Goal: Transaction & Acquisition: Purchase product/service

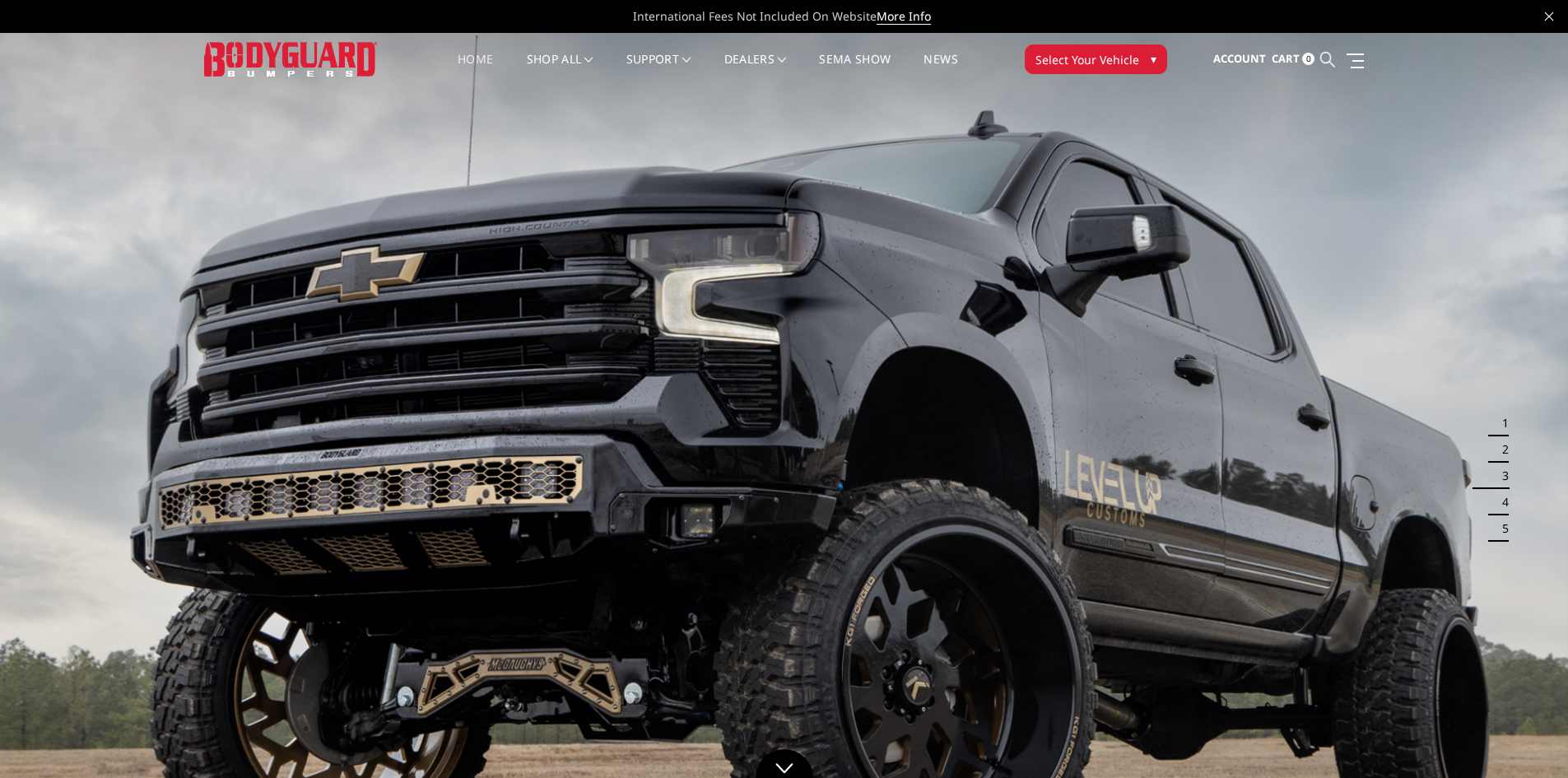
click at [1327, 53] on icon at bounding box center [1327, 59] width 14 height 14
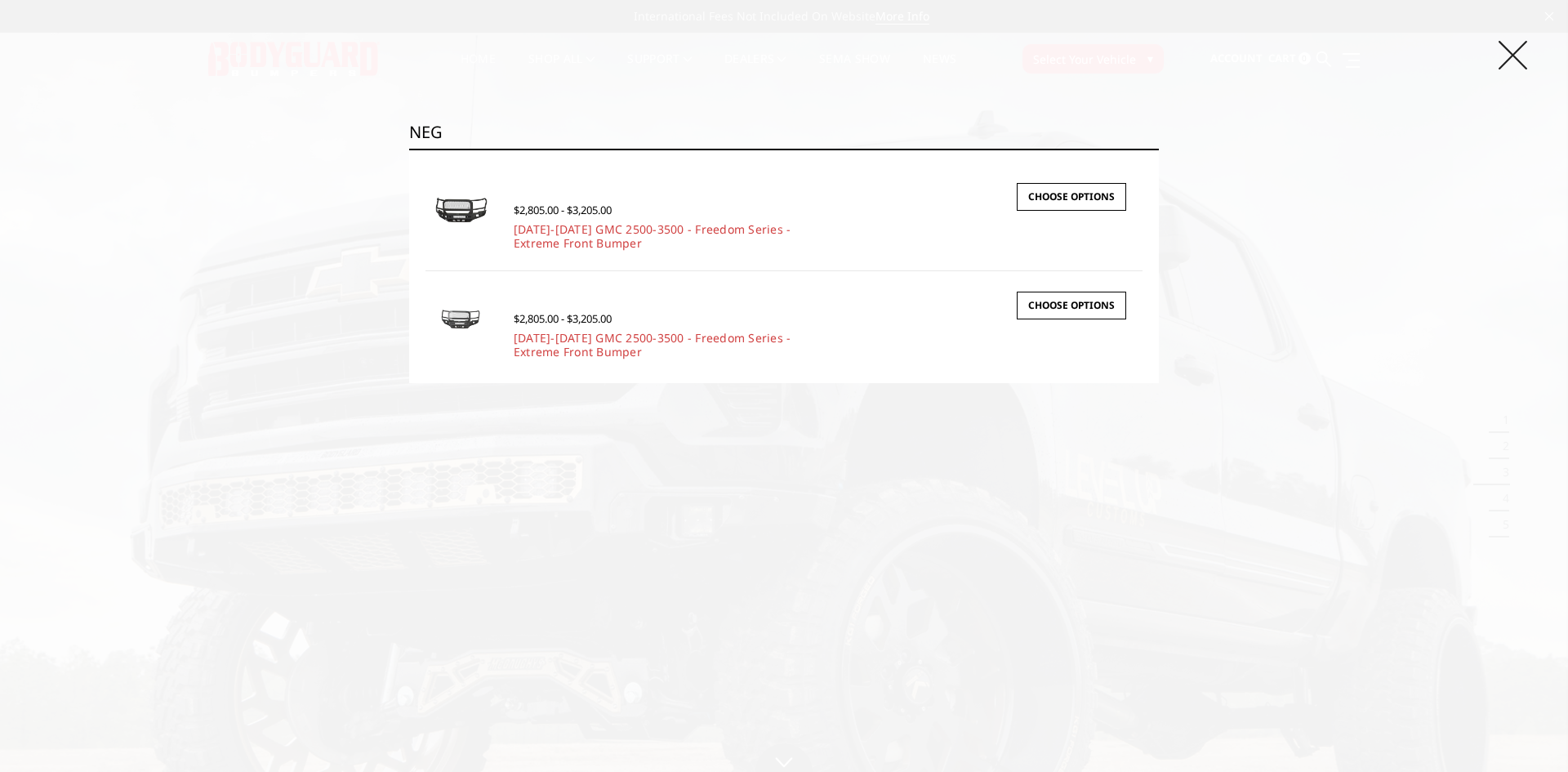
type input "NEG"
click at [1500, 50] on icon at bounding box center [1513, 55] width 29 height 29
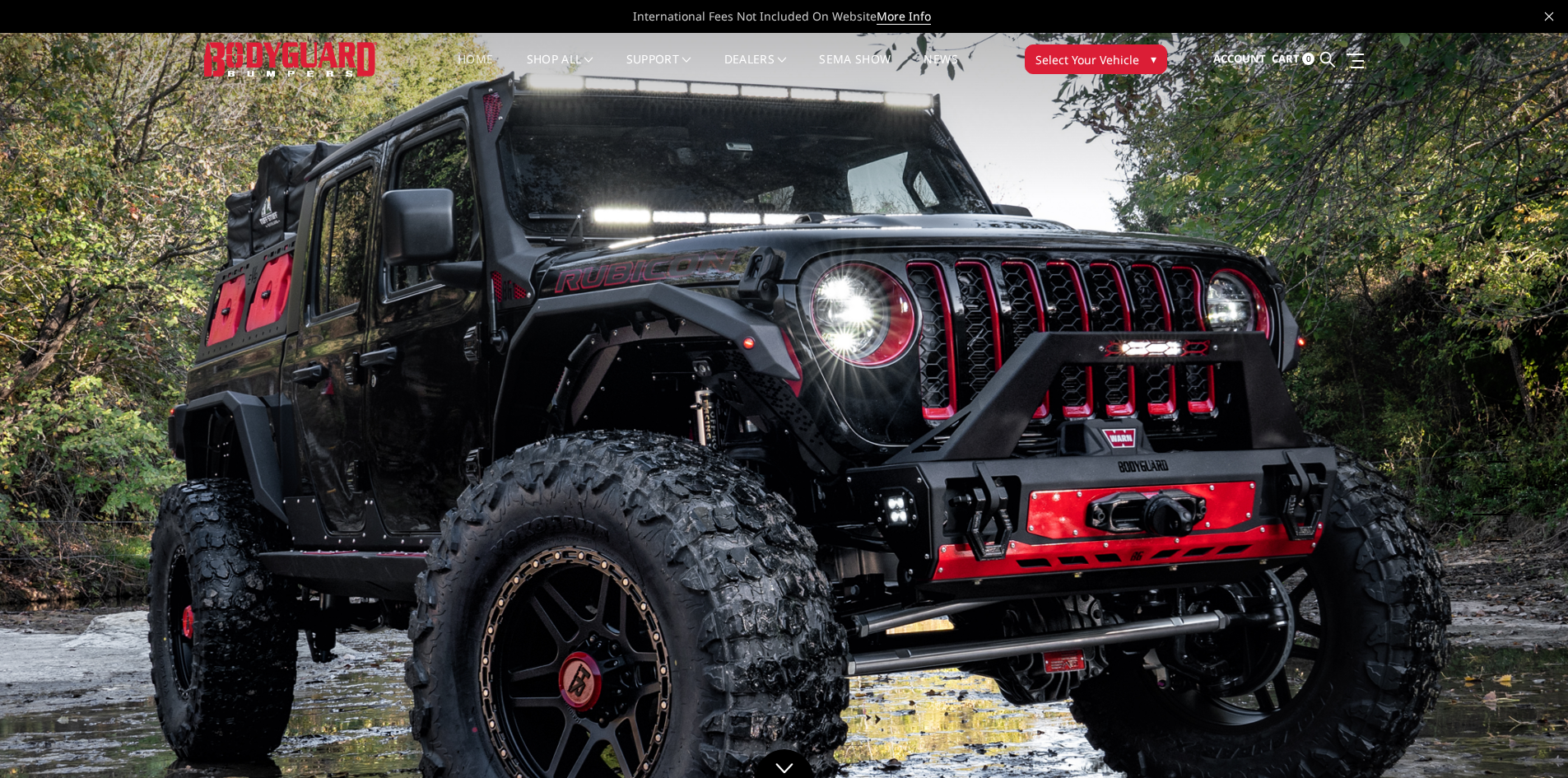
click at [1049, 58] on span "Select Your Vehicle" at bounding box center [1088, 60] width 104 height 17
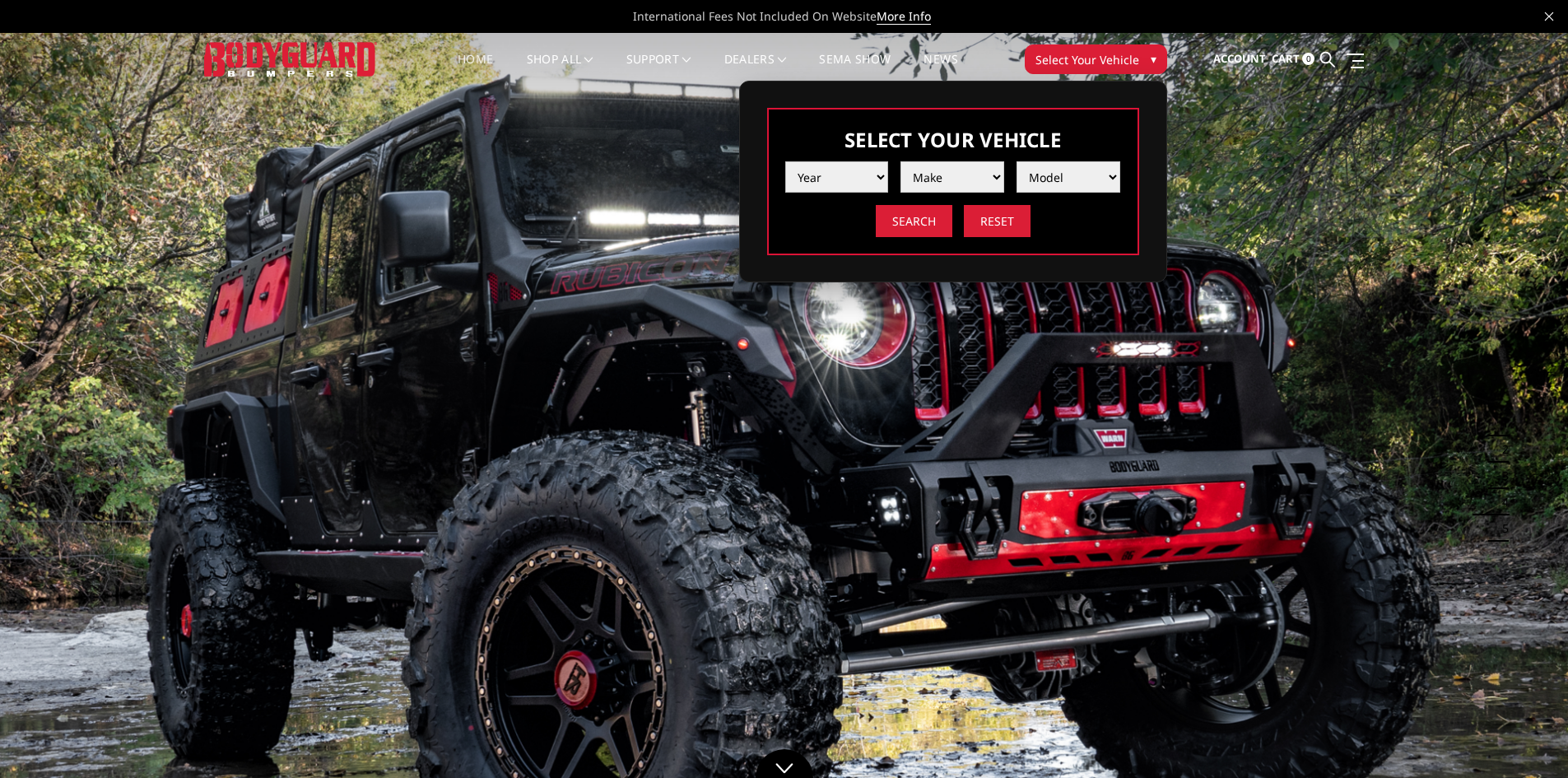
click at [875, 172] on select "Year 2025 2024 2023 2022 2021 2020 2019 2018 2017 2016 2015 2014 2013 2012 2011…" at bounding box center [837, 176] width 104 height 32
select select "yr_2024"
click at [785, 161] on select "Year 2025 2024 2023 2022 2021 2020 2019 2018 2017 2016 2015 2014 2013 2012 2011…" at bounding box center [837, 176] width 104 height 32
click at [933, 181] on select "Make Chevrolet Ford GMC Ram Toyota" at bounding box center [952, 176] width 104 height 32
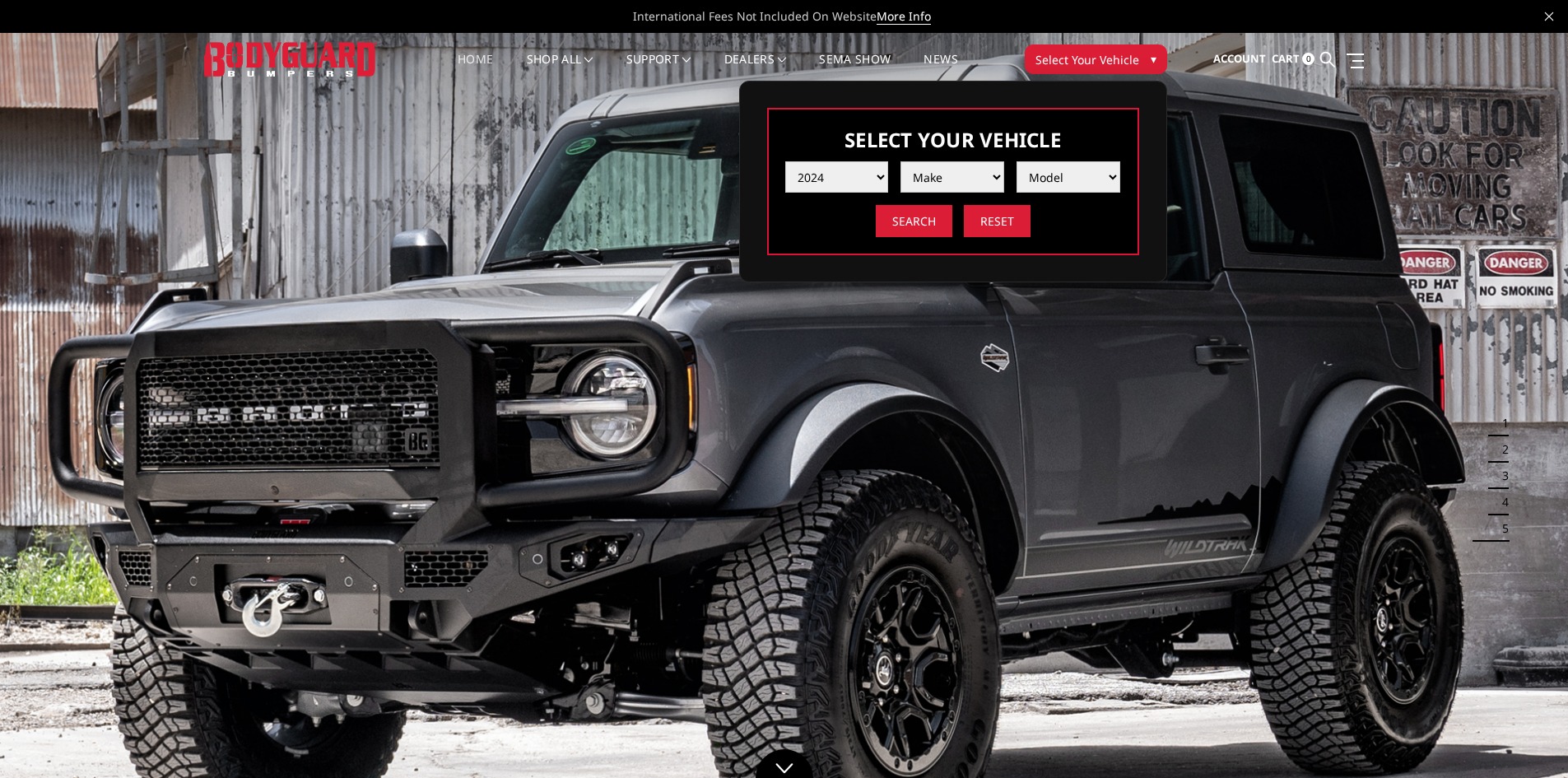
select select "mk_gmc"
click at [900, 161] on select "Make Chevrolet Ford GMC Ram Toyota" at bounding box center [952, 176] width 104 height 32
click at [1050, 183] on select "Model Sierra 1500 Sierra 2500 / 3500" at bounding box center [1068, 176] width 104 height 32
select select "md_sierra-2500-3500"
click at [1016, 161] on select "Model Sierra 1500 Sierra 2500 / 3500" at bounding box center [1068, 176] width 104 height 32
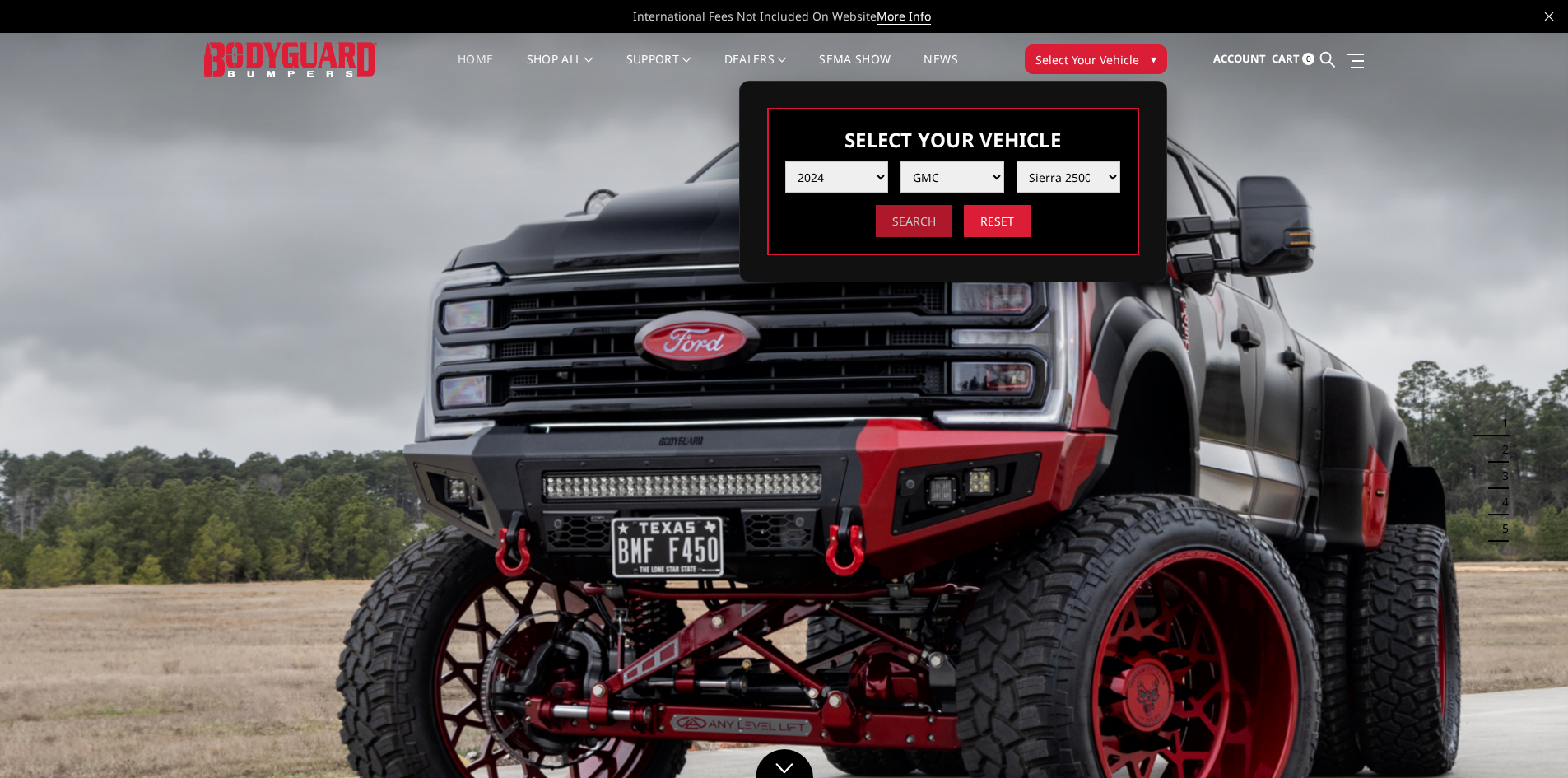
click at [921, 228] on input "Search" at bounding box center [914, 222] width 77 height 32
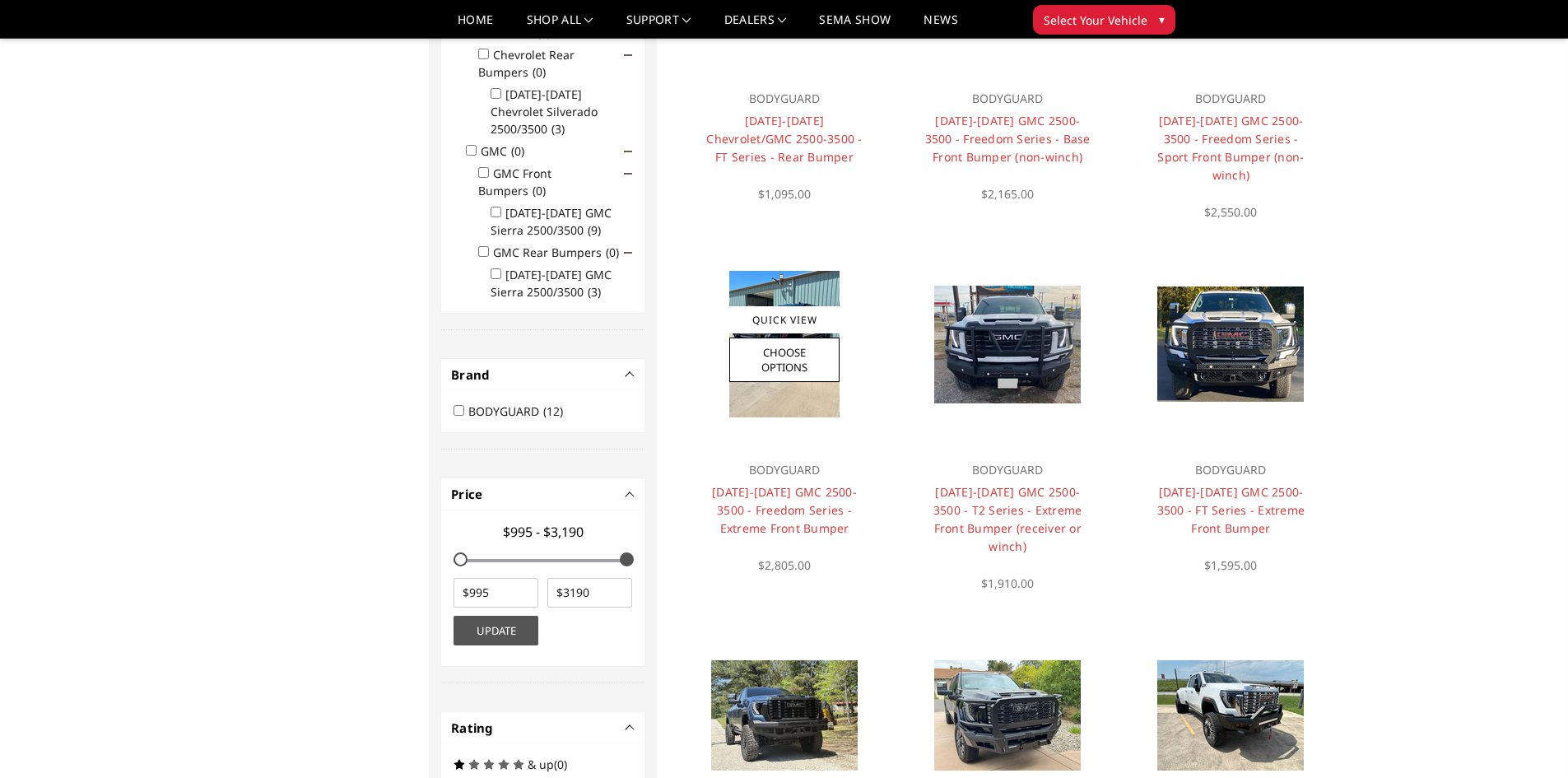
scroll to position [330, 0]
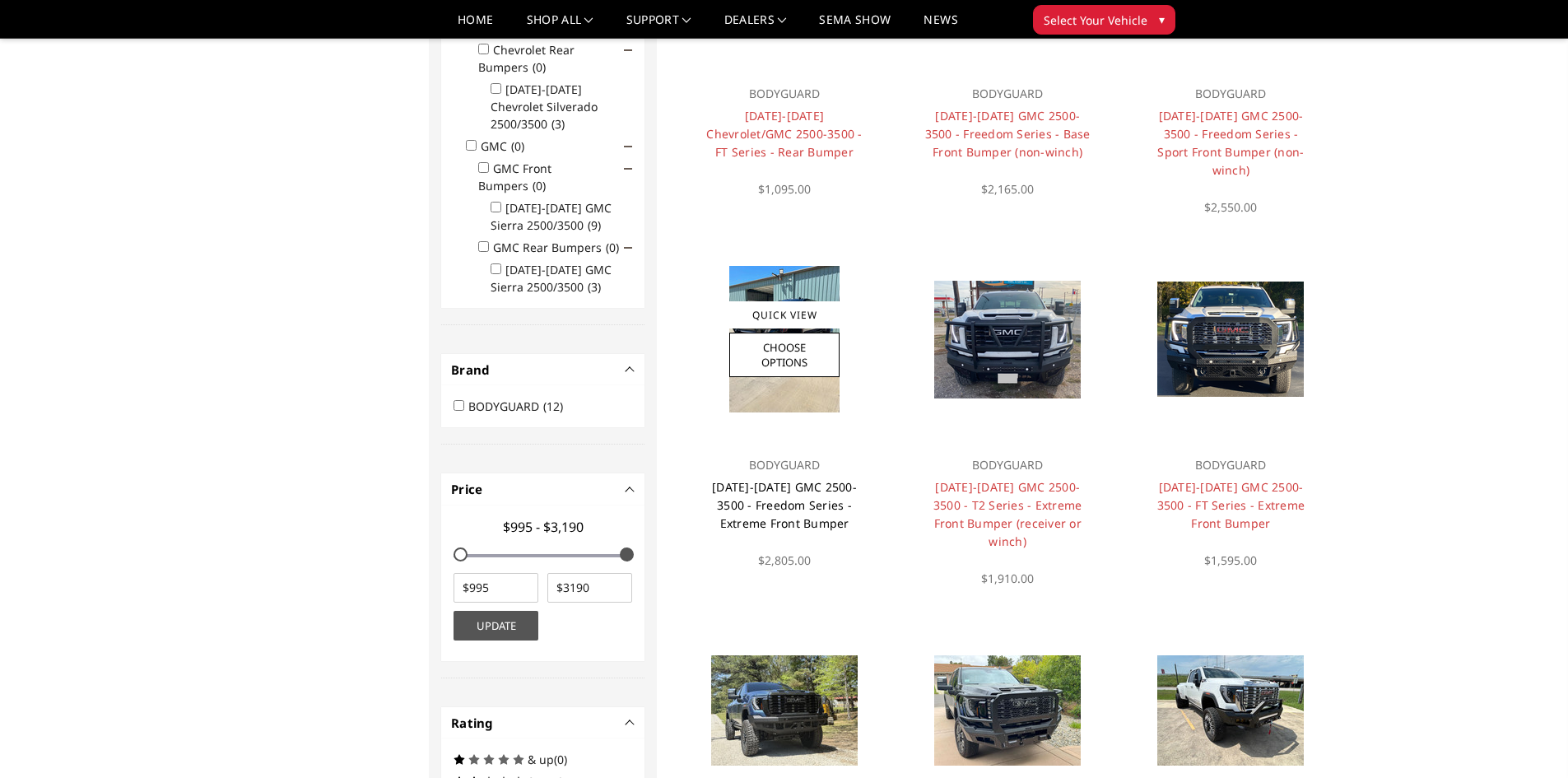
click at [797, 479] on link "[DATE]-[DATE] GMC 2500-3500 - Freedom Series - Extreme Front Bumper" at bounding box center [784, 504] width 145 height 52
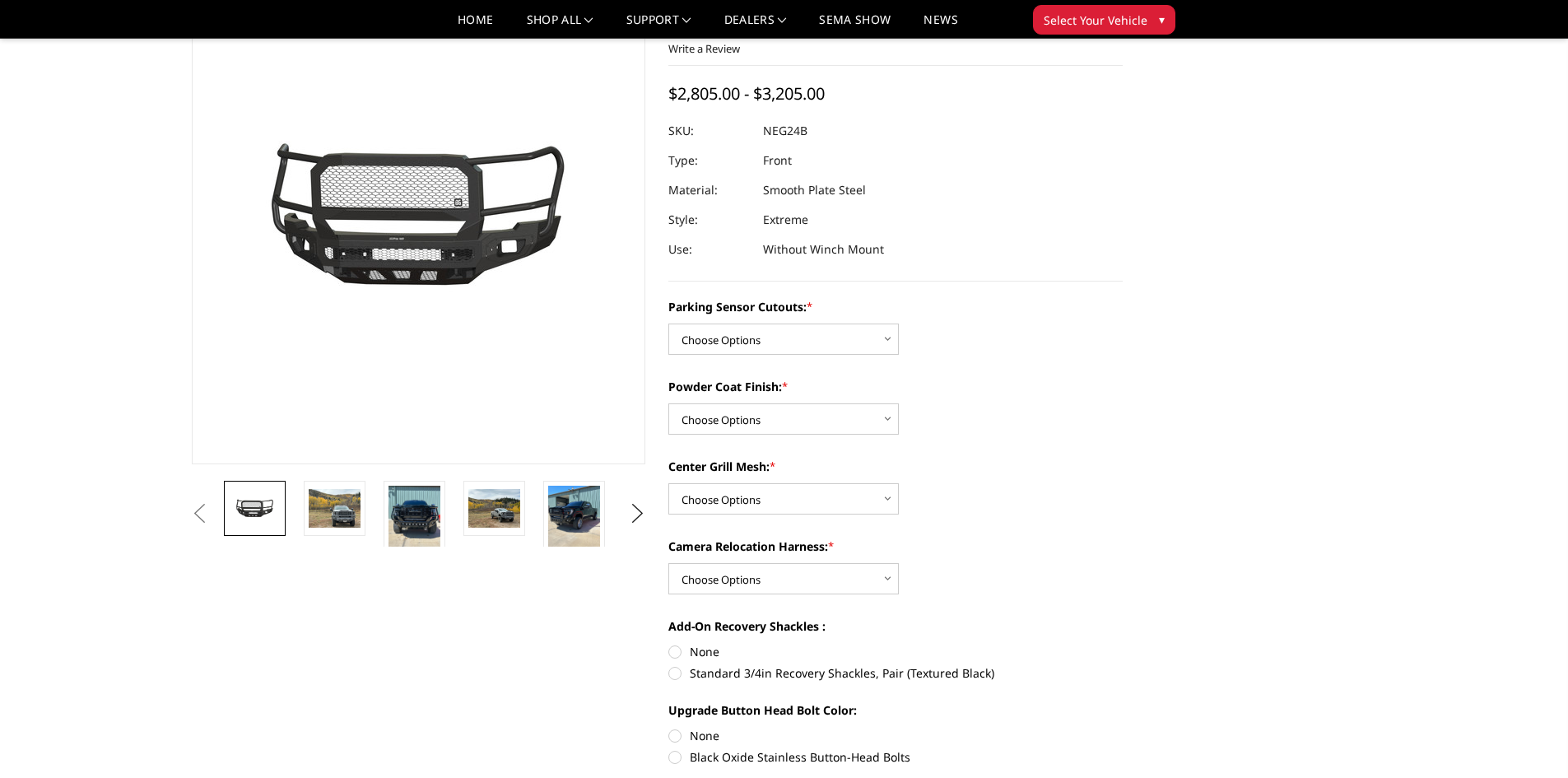
scroll to position [83, 0]
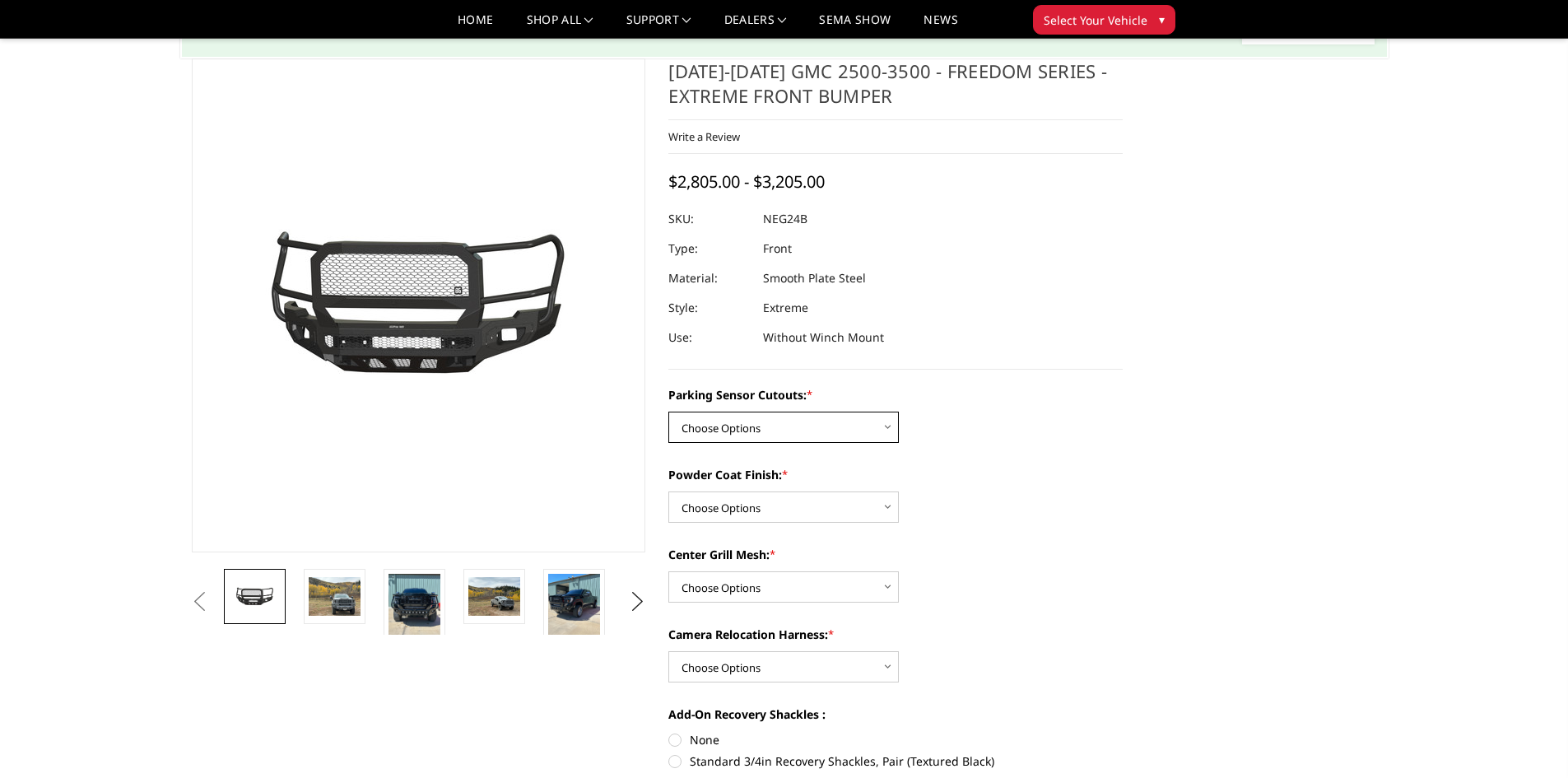
click at [886, 432] on select "Choose Options No - Without Parking Sensor Cutouts Yes - With Parking Sensor Cu…" at bounding box center [784, 427] width 231 height 32
select select "2873"
click at [669, 412] on select "Choose Options No - Without Parking Sensor Cutouts Yes - With Parking Sensor Cu…" at bounding box center [784, 427] width 231 height 32
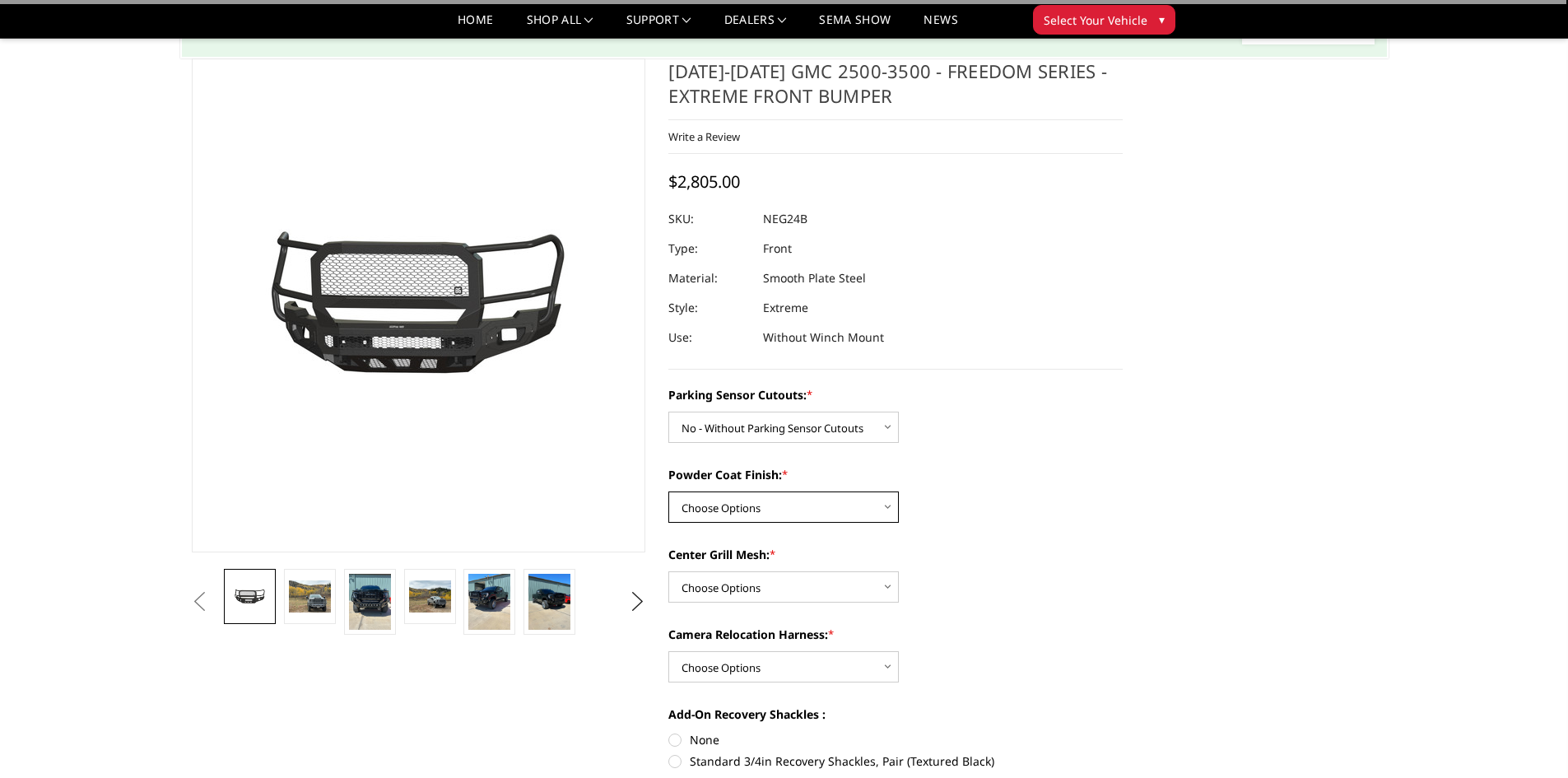
click at [871, 504] on select "Choose Options Bare Metal Texture Black Powder Coat" at bounding box center [784, 507] width 231 height 32
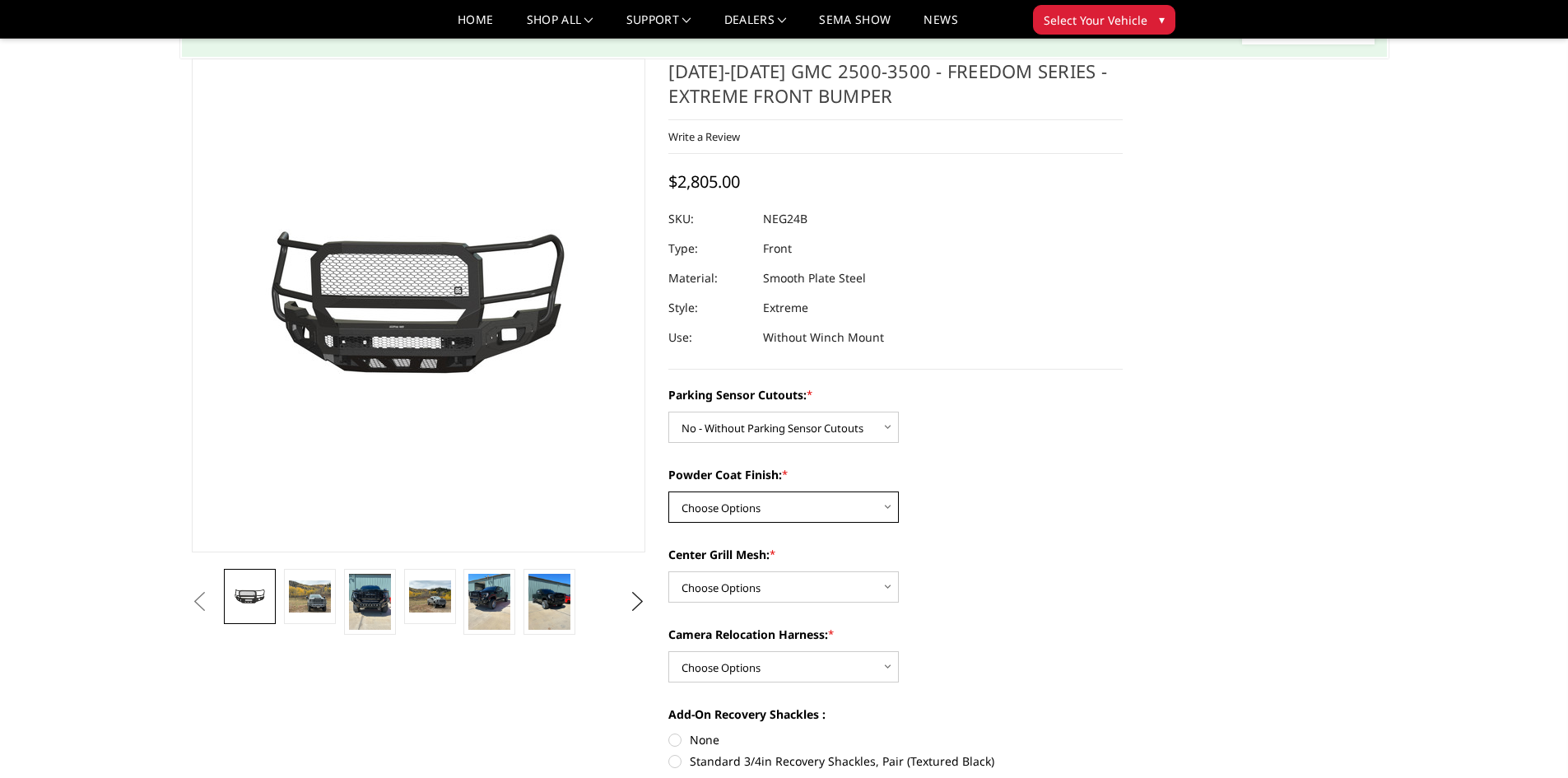
select select "2875"
click at [669, 492] on select "Choose Options Bare Metal Texture Black Powder Coat" at bounding box center [784, 507] width 231 height 32
click at [838, 583] on select "Choose Options WITH Expanded Metal in Center Grill WITHOUT Expanded Metal in Ce…" at bounding box center [784, 587] width 231 height 32
select select "2877"
click at [669, 572] on select "Choose Options WITH Expanded Metal in Center Grill WITHOUT Expanded Metal in Ce…" at bounding box center [784, 587] width 231 height 32
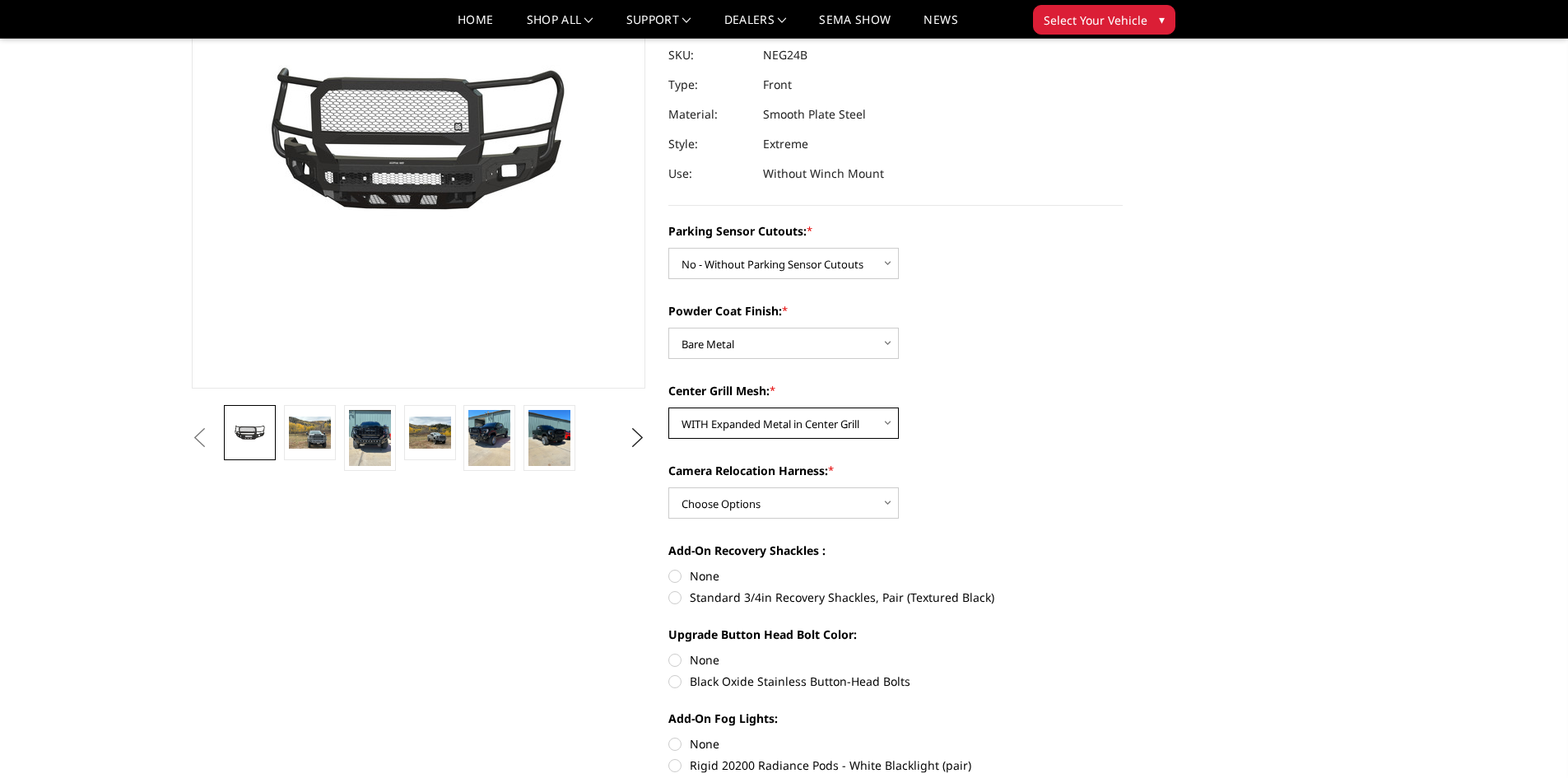
scroll to position [247, 0]
click at [855, 507] on select "Choose Options WITH Camera Relocation Harness WITHOUT Camera Relocation Harness" at bounding box center [784, 502] width 231 height 32
click at [669, 487] on select "Choose Options WITH Camera Relocation Harness WITHOUT Camera Relocation Harness" at bounding box center [784, 502] width 231 height 32
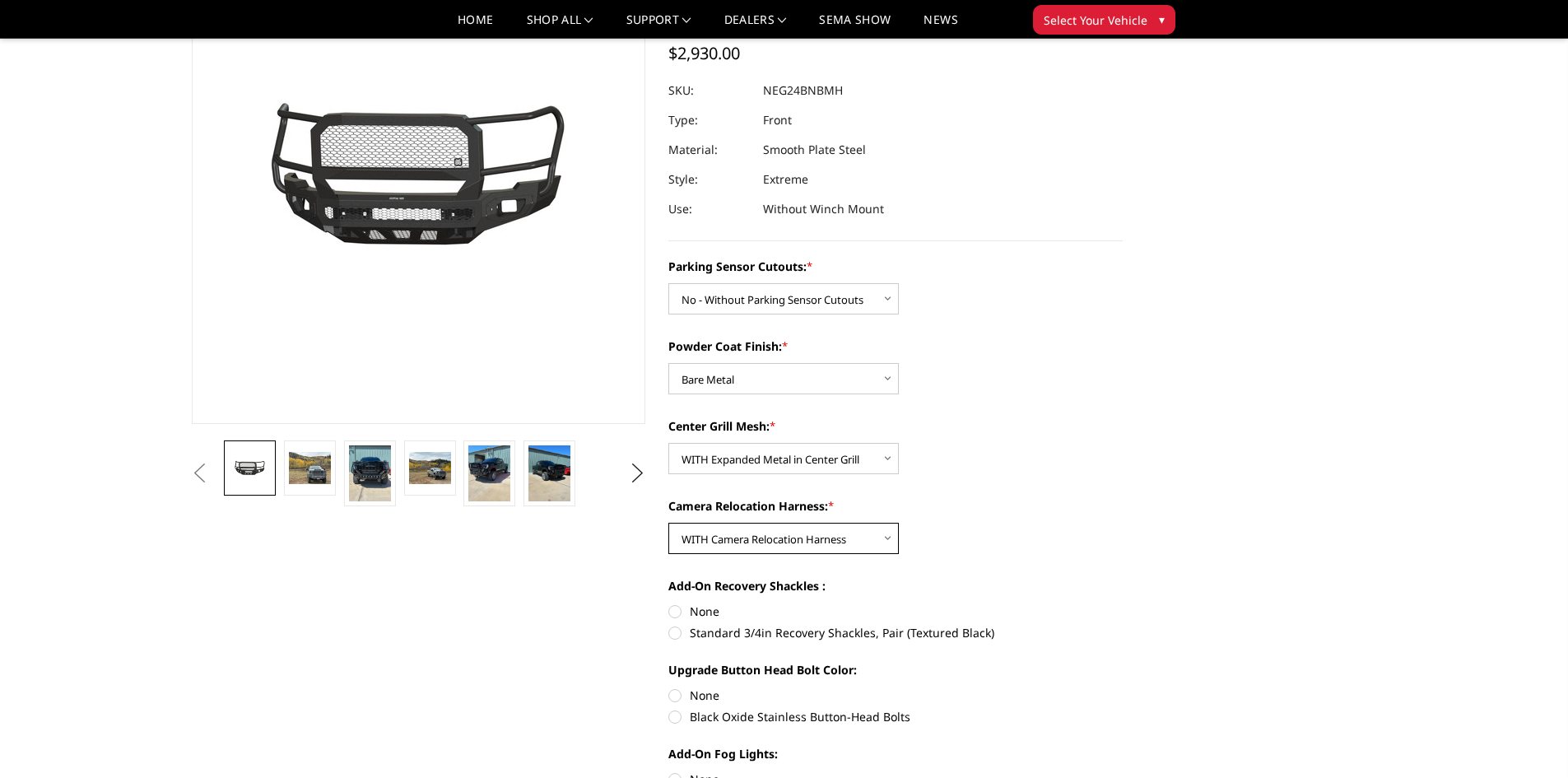
scroll to position [412, 0]
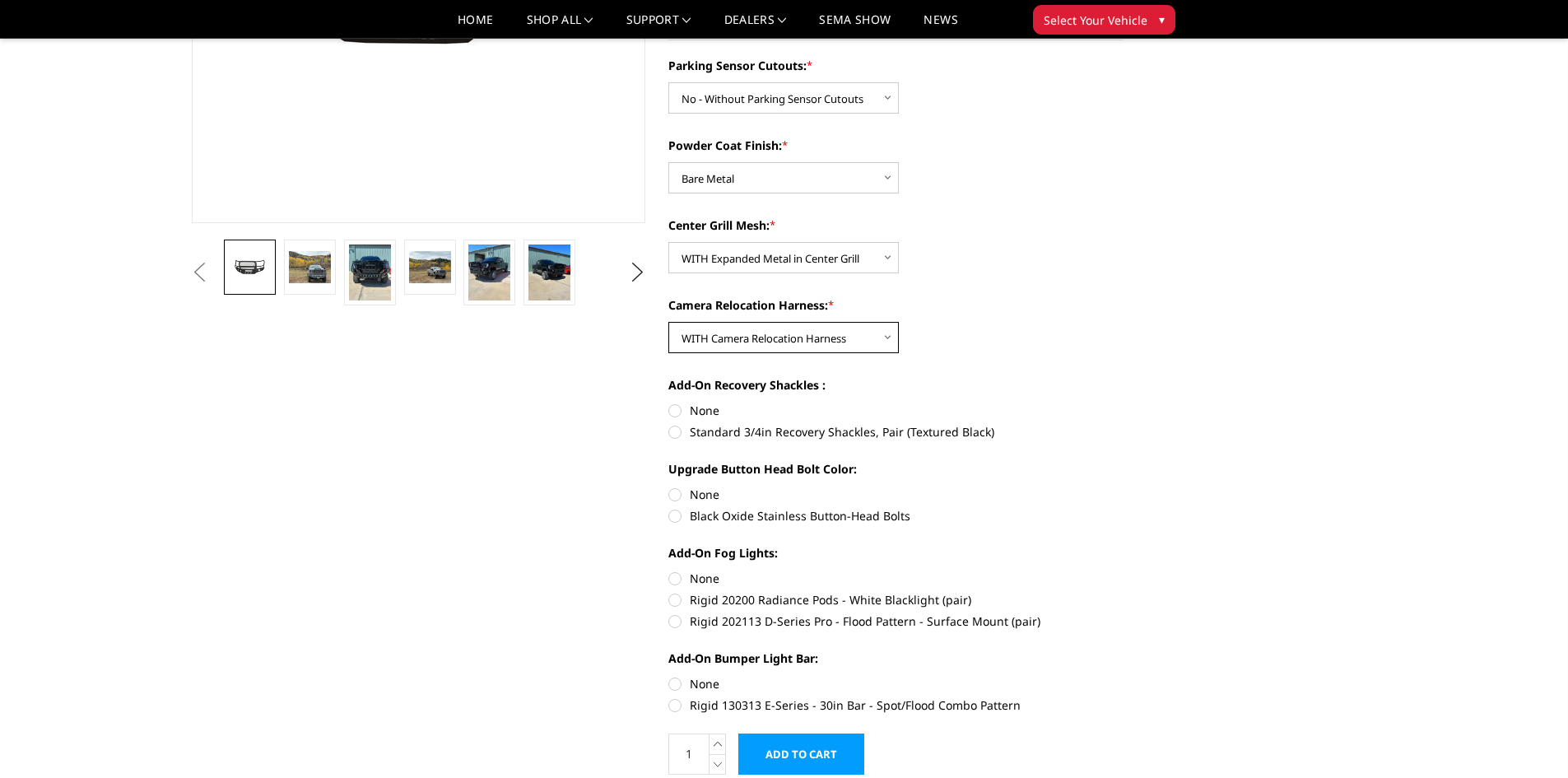
click at [858, 343] on select "Choose Options WITH Camera Relocation Harness WITHOUT Camera Relocation Harness" at bounding box center [784, 337] width 231 height 32
select select "2880"
click at [669, 322] on select "Choose Options WITH Camera Relocation Harness WITHOUT Camera Relocation Harness" at bounding box center [784, 337] width 231 height 32
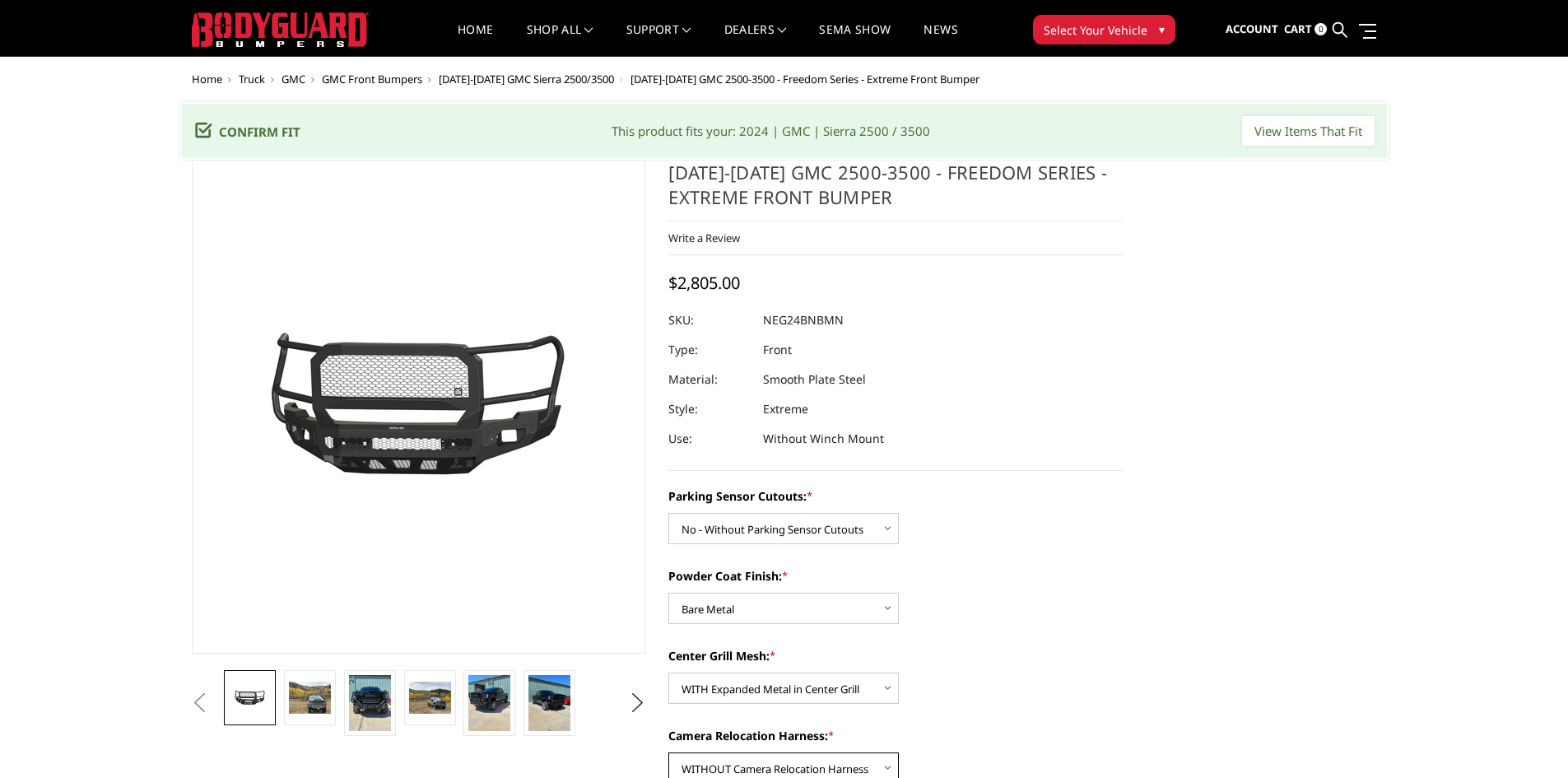
scroll to position [0, 0]
